Goal: Task Accomplishment & Management: Complete application form

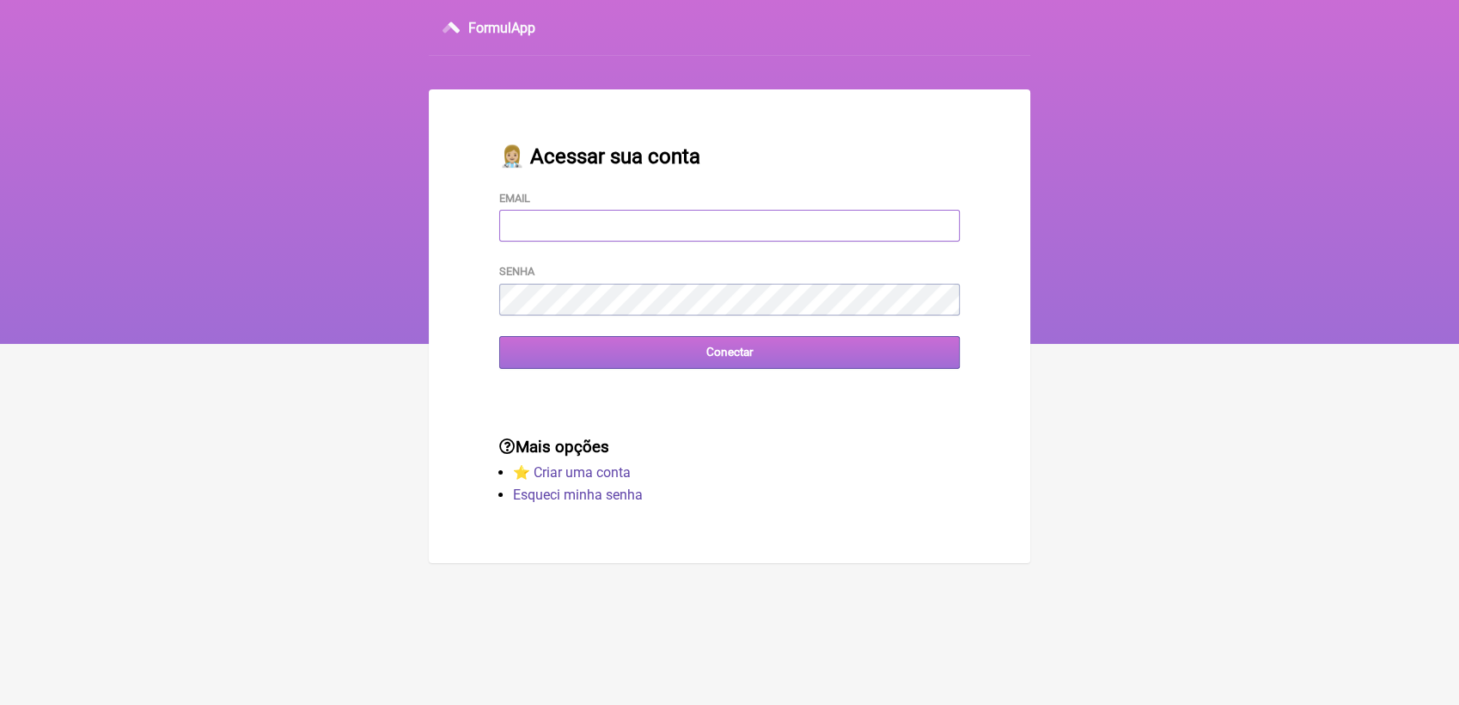
type input "[EMAIL_ADDRESS][DOMAIN_NAME]"
click at [688, 354] on input "Conectar" at bounding box center [729, 352] width 461 height 32
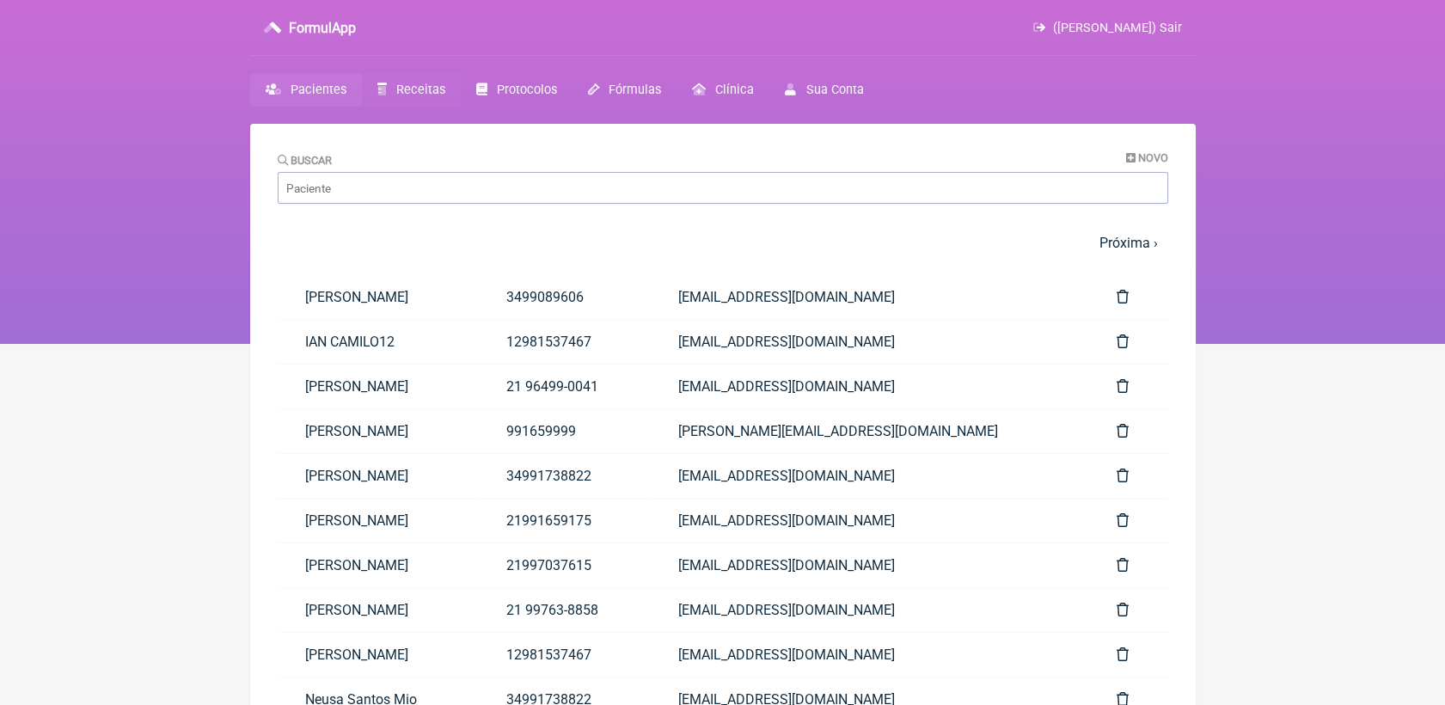
click at [432, 76] on link "Receitas" at bounding box center [411, 90] width 99 height 34
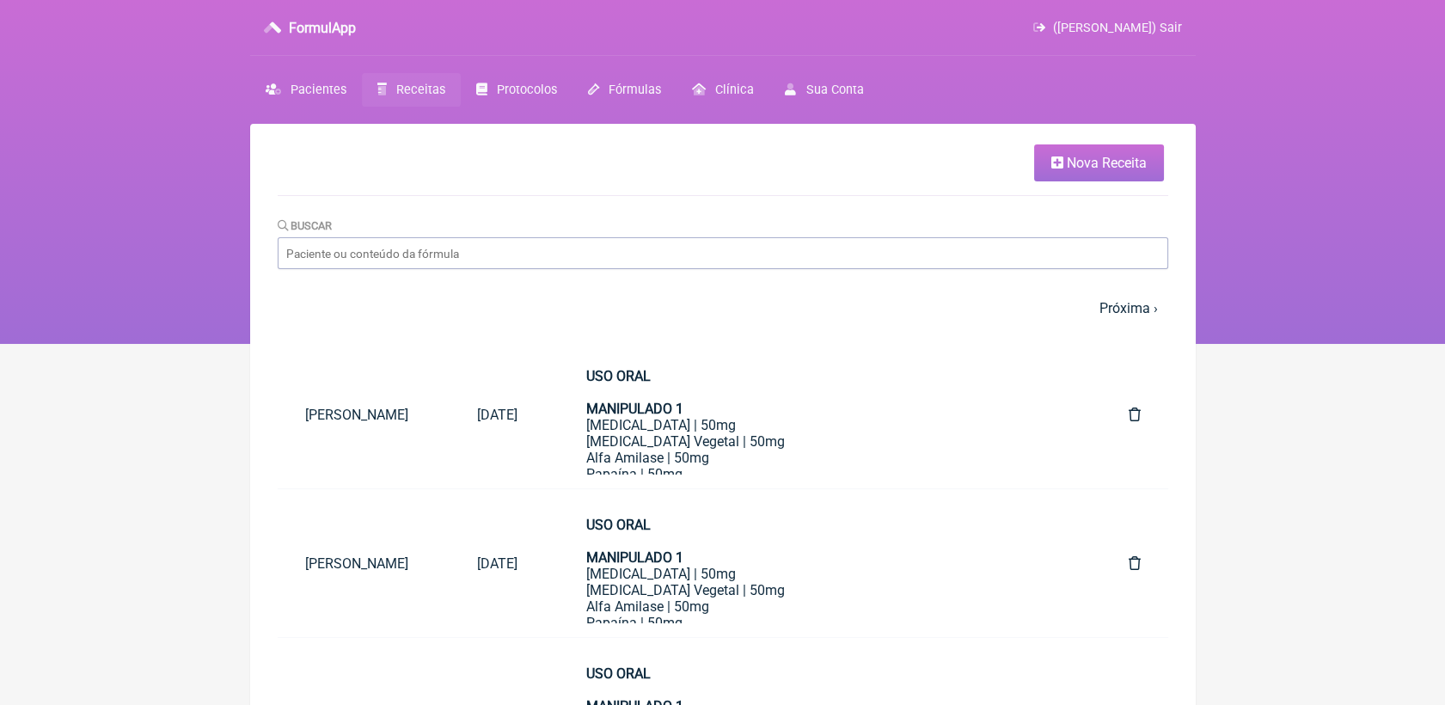
click at [1060, 167] on icon at bounding box center [1057, 163] width 12 height 14
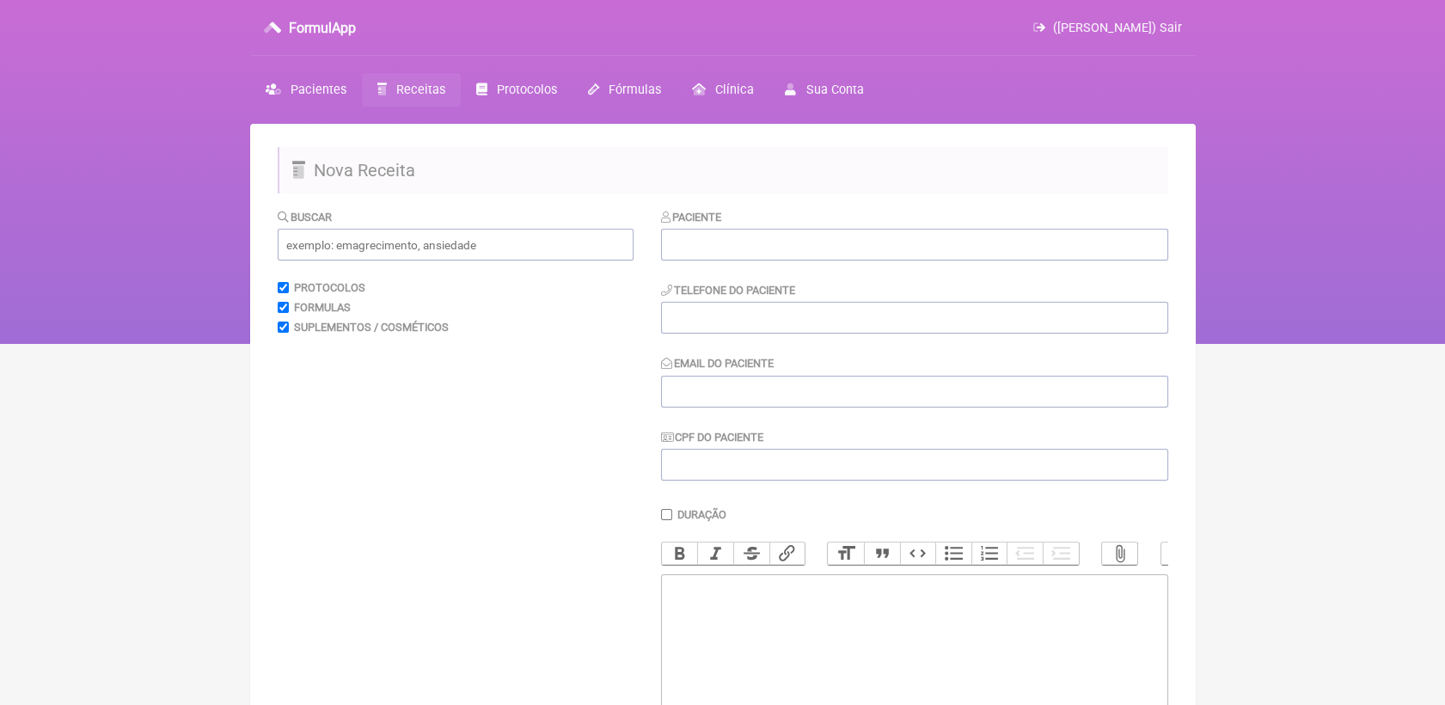
click at [774, 637] on trix-editor at bounding box center [914, 677] width 507 height 206
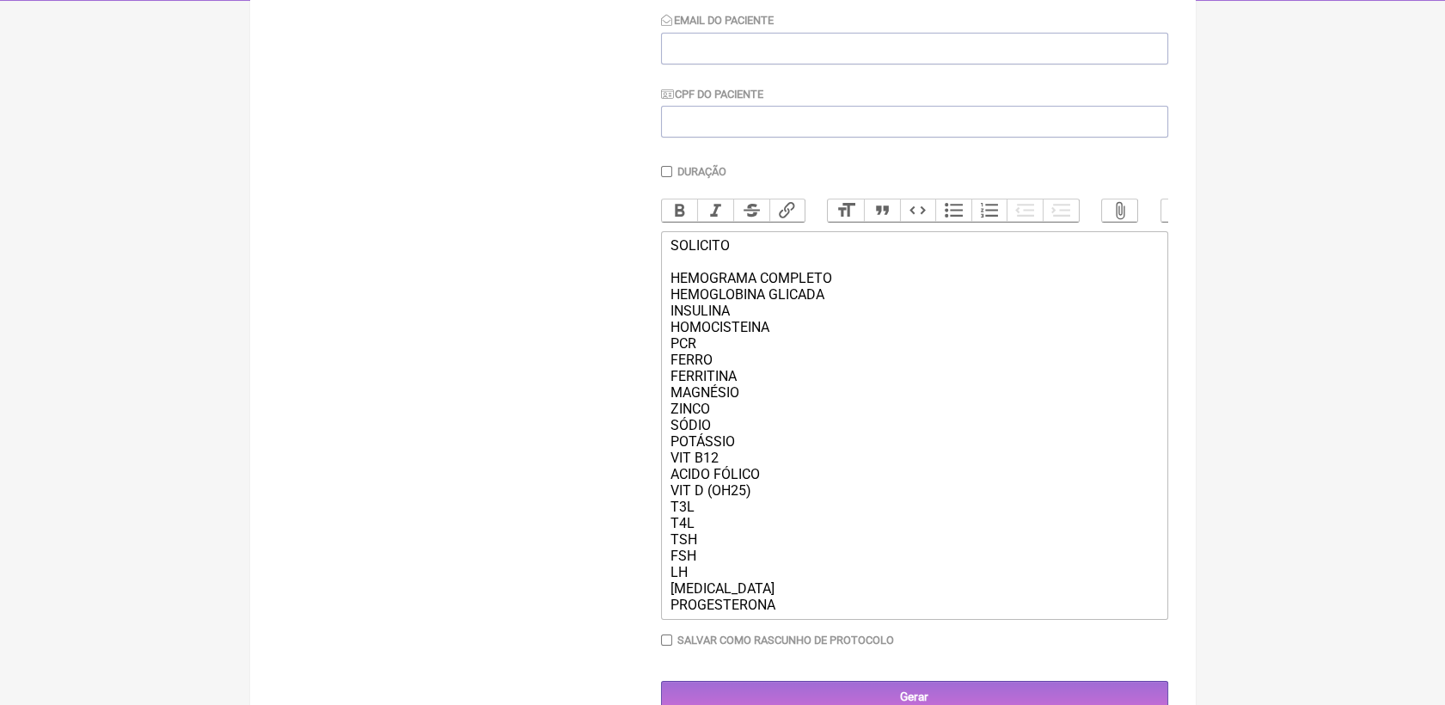
scroll to position [408, 0]
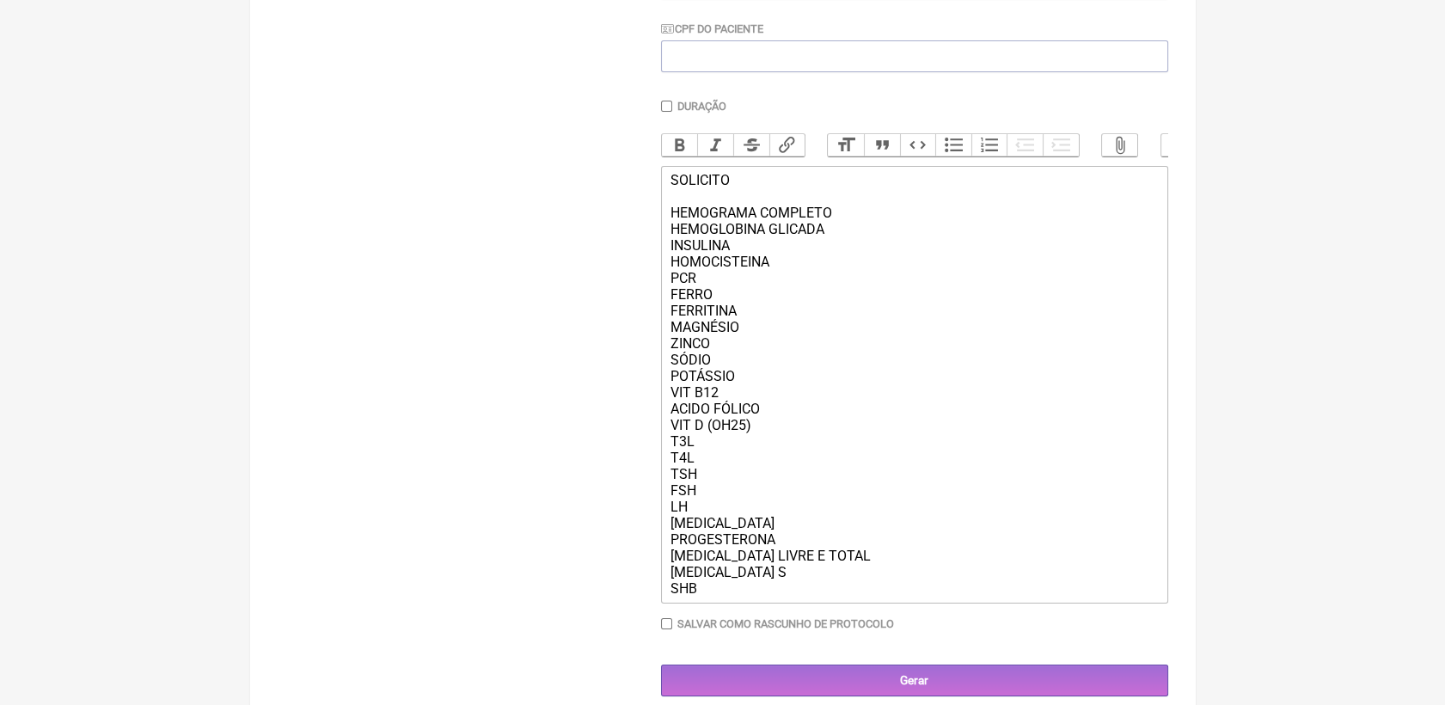
type trix-editor "<div>SOLICITO<br><br>HEMOGRAMA COMPLETO<br>HEMOGLOBINA GLICADA<br>INSULINA<br>H…"
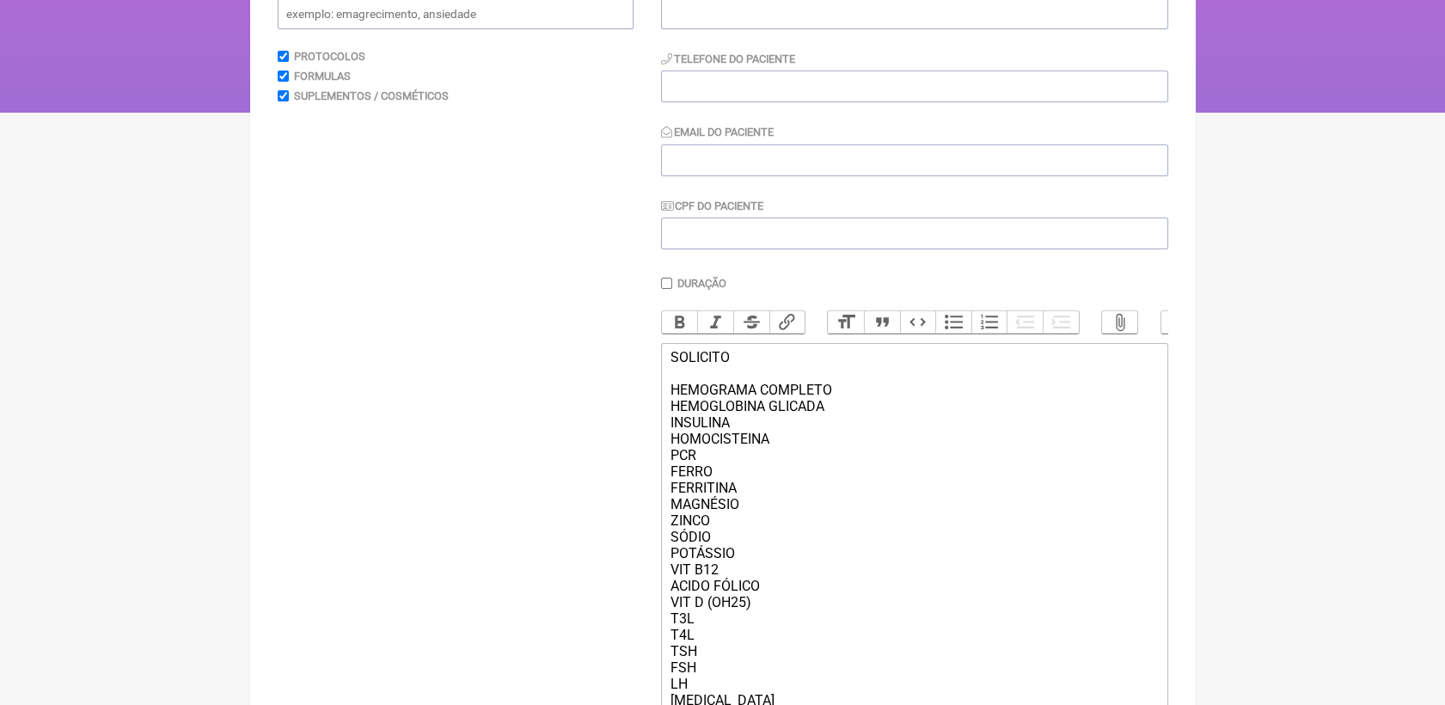
scroll to position [169, 0]
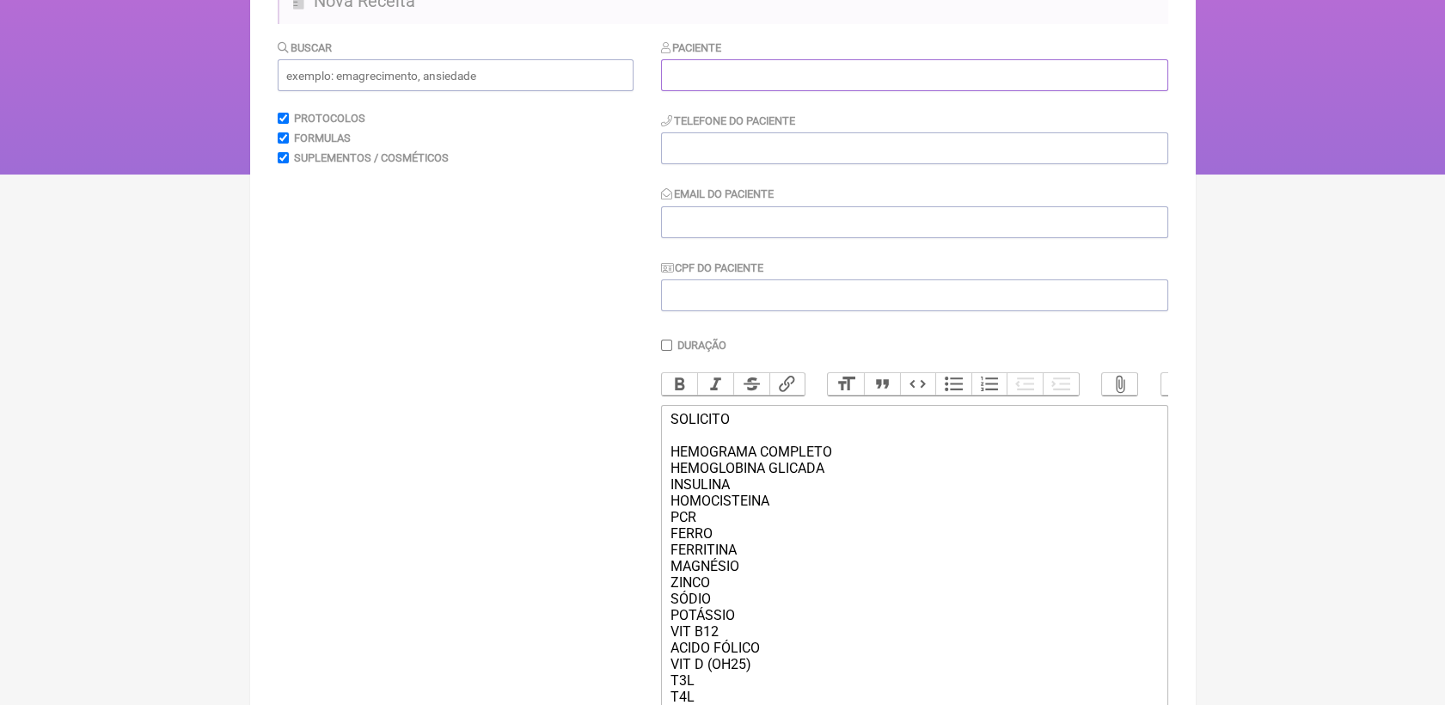
click at [993, 75] on input "text" at bounding box center [914, 75] width 507 height 32
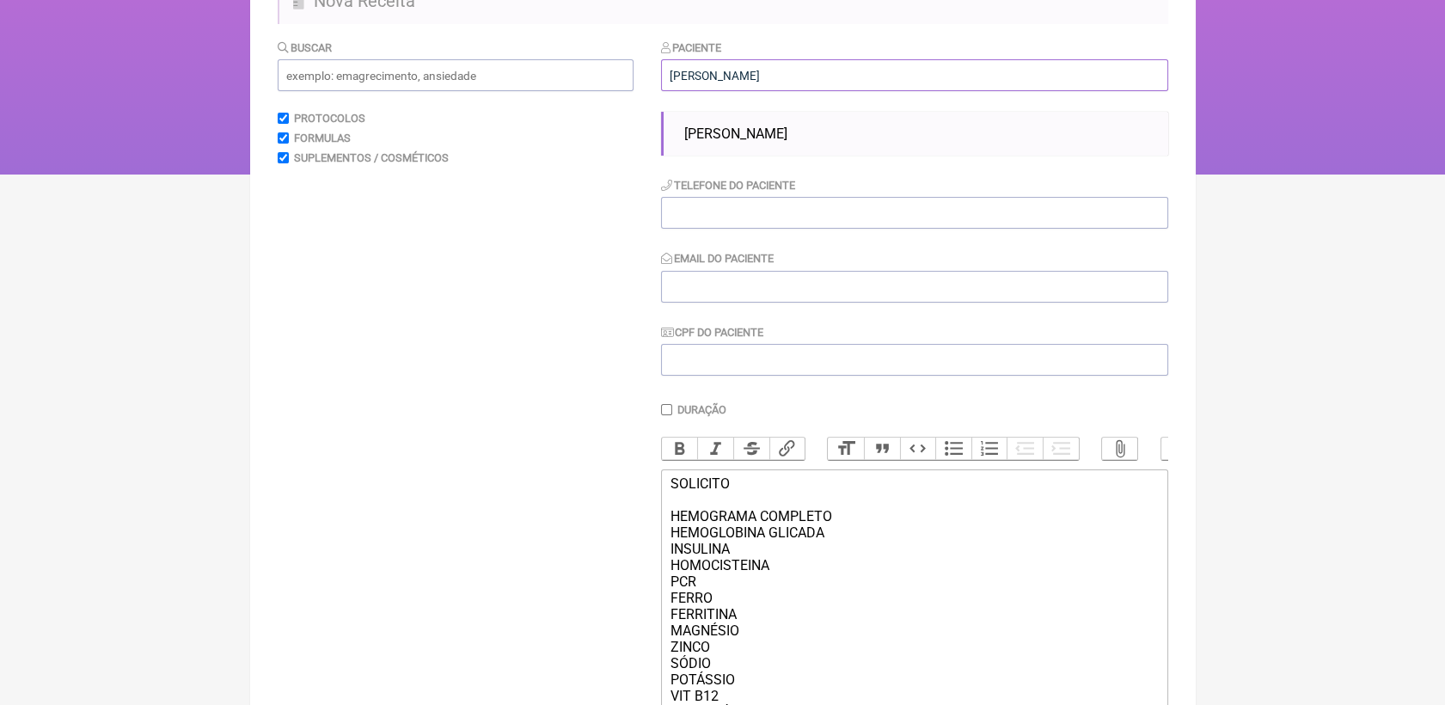
type input "PRISCILLA SILVEIRA MELECHE"
click at [928, 223] on input "tel" at bounding box center [914, 213] width 507 height 32
type input "2121212121222"
click at [899, 285] on div "Paciente PRISCILLA SILVEIRA MELECHE Priscilla Lacerda Silva Telefone do Pacient…" at bounding box center [914, 208] width 507 height 338
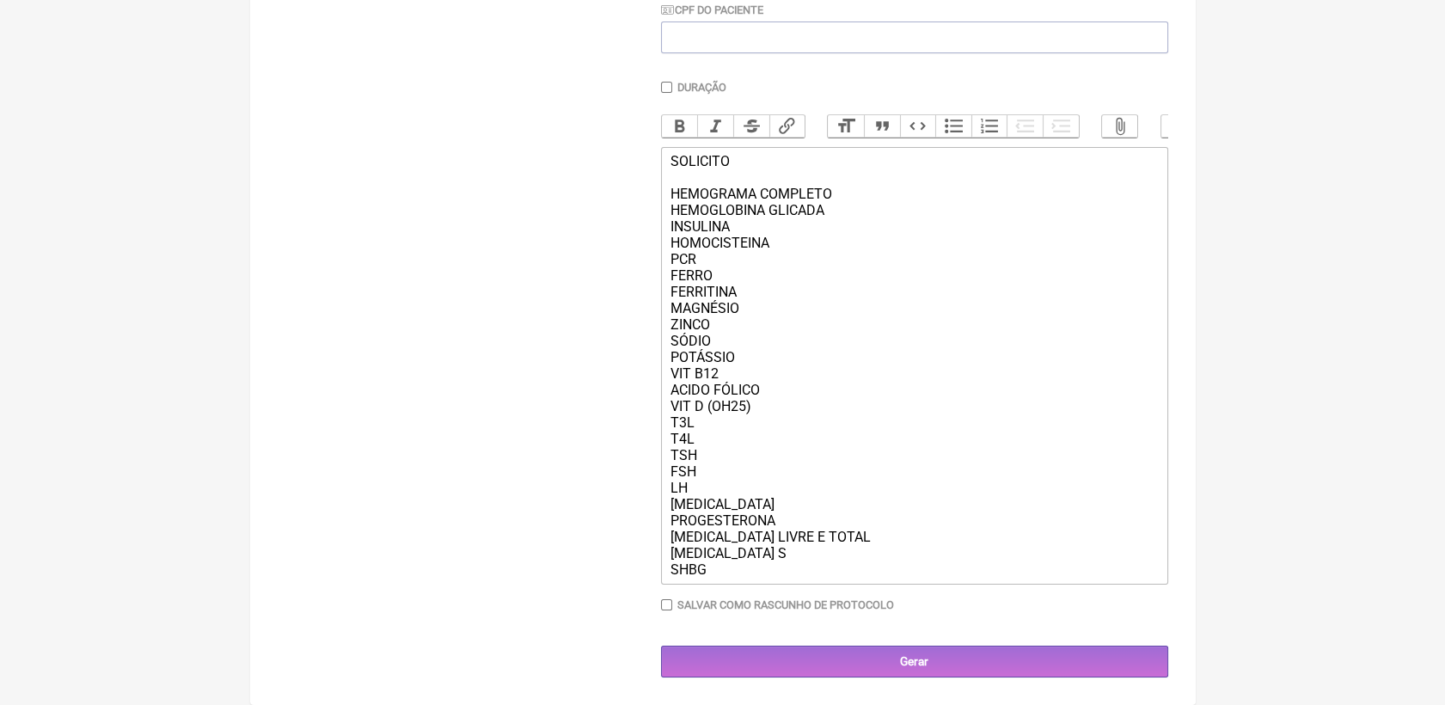
scroll to position [512, 0]
type input "MELECHE@GMAIL.COM"
click at [1093, 578] on div "SOLICITO HEMOGRAMA COMPLETO HEMOGLOBINA GLICADA INSULINA HOMOCISTEINA PCR FERRO…" at bounding box center [914, 365] width 488 height 425
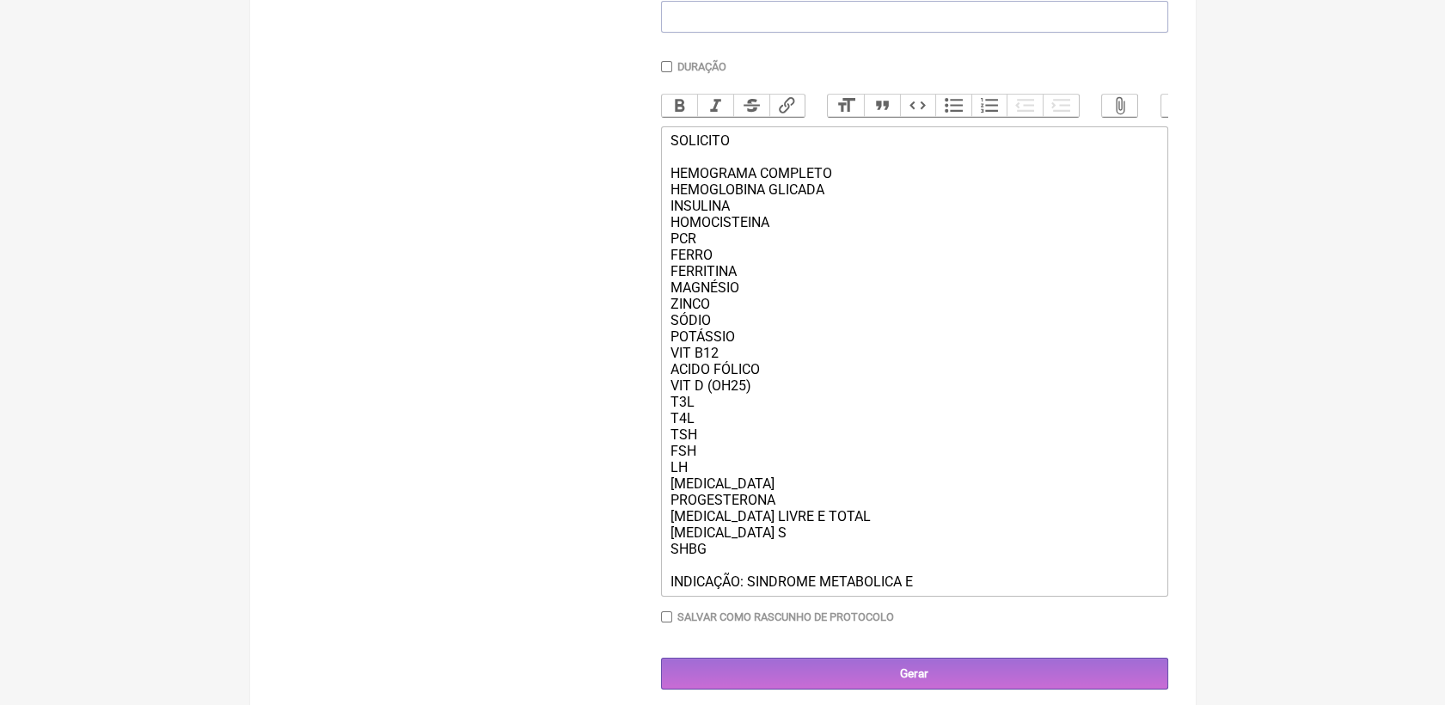
type trix-editor "<div>SOLICITO<br><br>HEMOGRAMA COMPLETO<br>HEMOGLOBINA GLICADA<br>INSULINA<br>H…"
click at [1087, 689] on input "Gerar" at bounding box center [914, 674] width 507 height 32
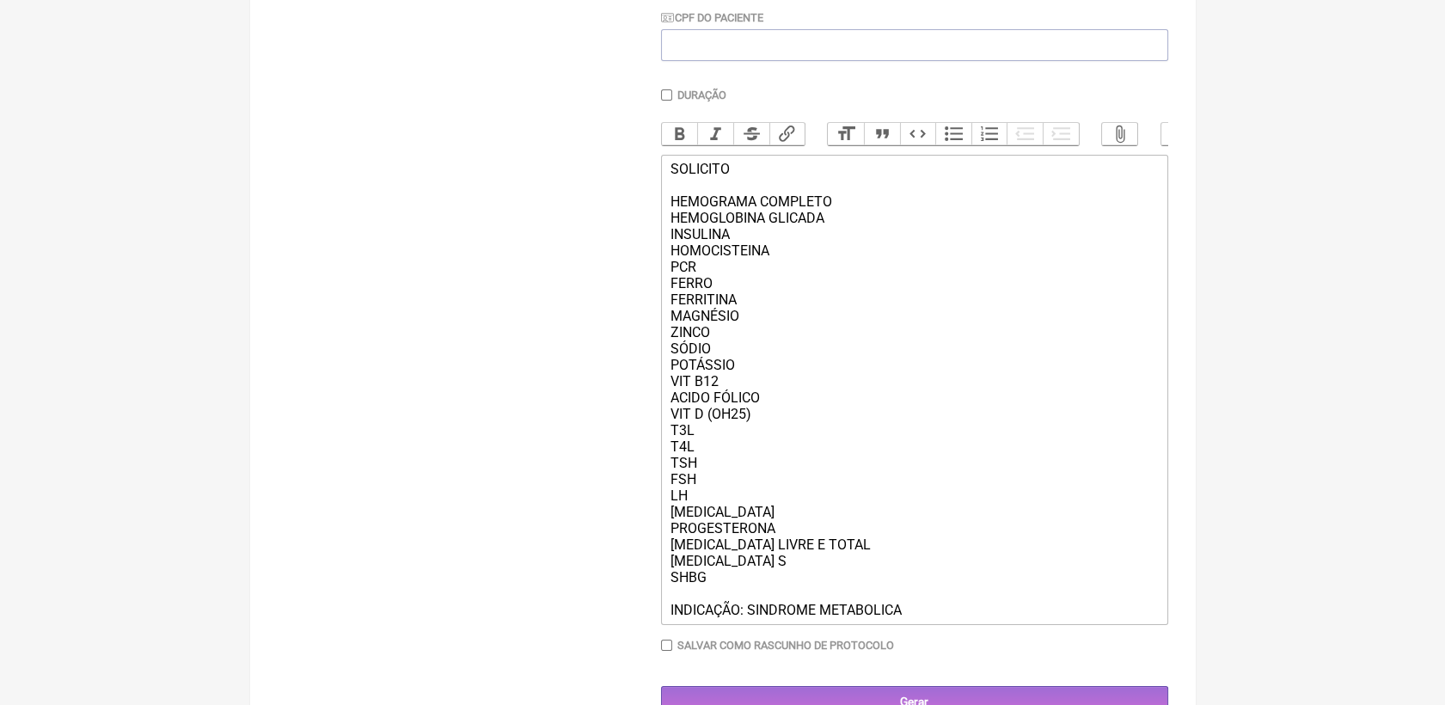
scroll to position [557, 0]
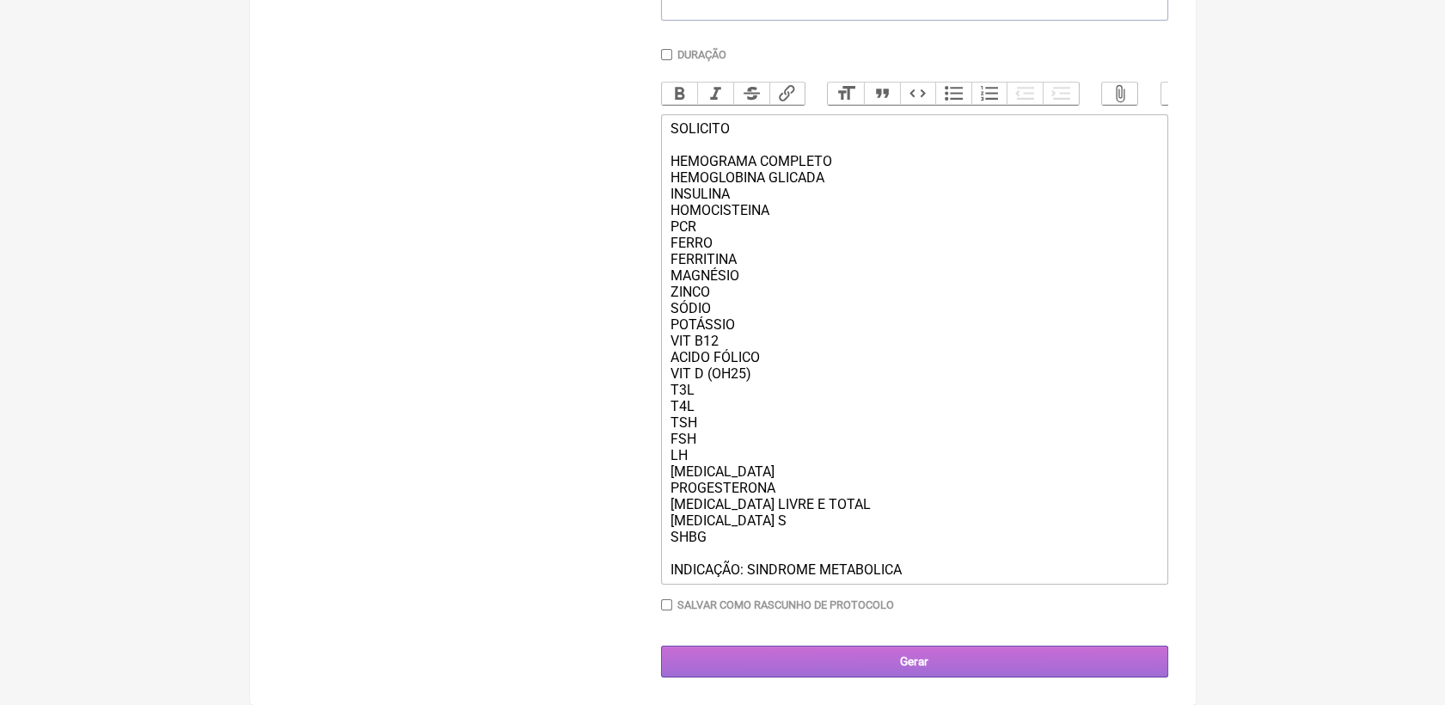
click at [938, 661] on input "Gerar" at bounding box center [914, 662] width 507 height 32
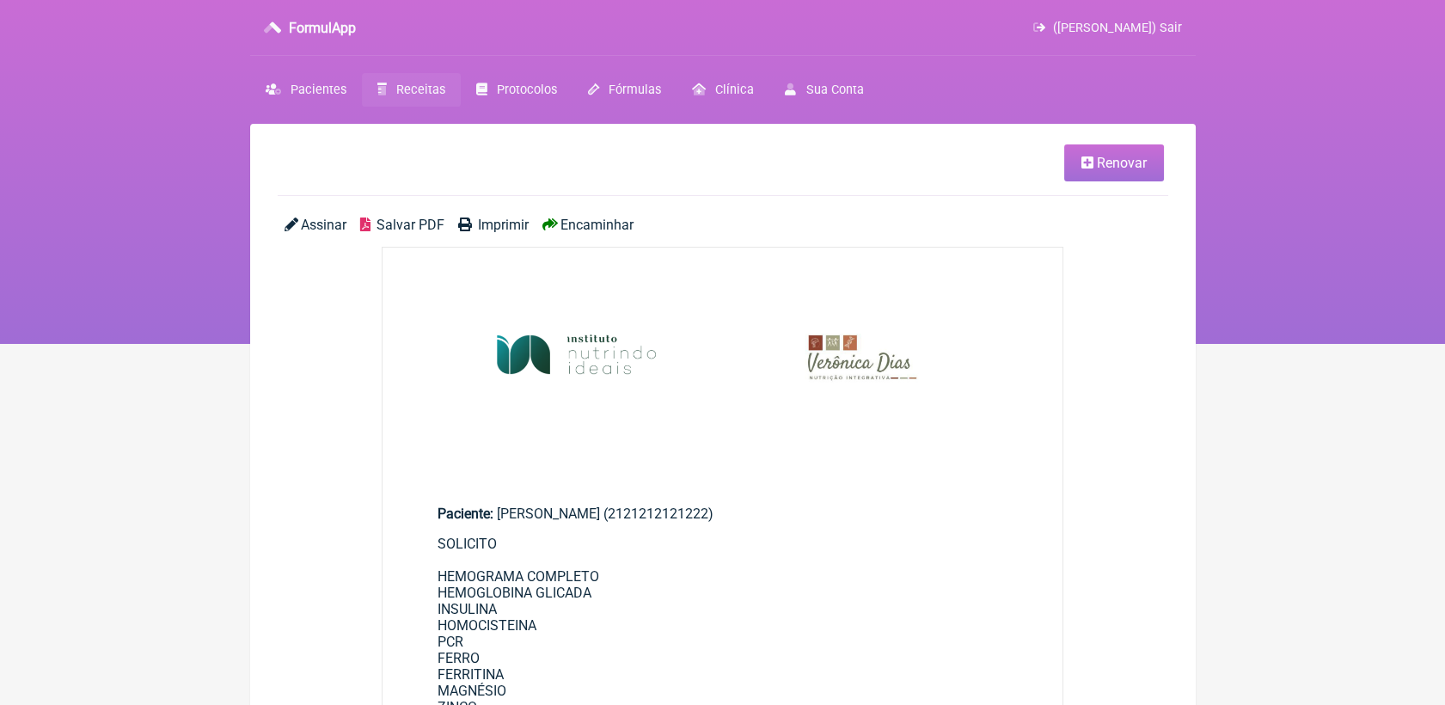
click at [393, 223] on span "Salvar PDF" at bounding box center [410, 225] width 68 height 16
